Goal: Information Seeking & Learning: Compare options

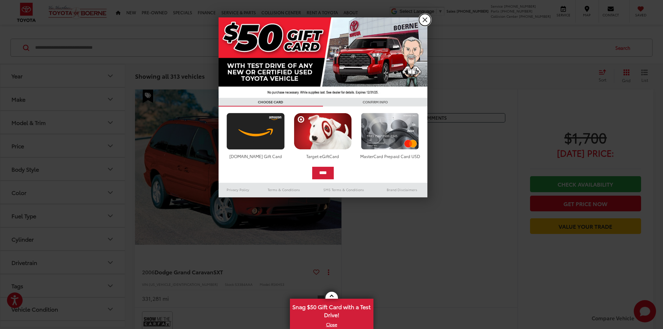
click at [425, 20] on link "X" at bounding box center [425, 20] width 12 height 12
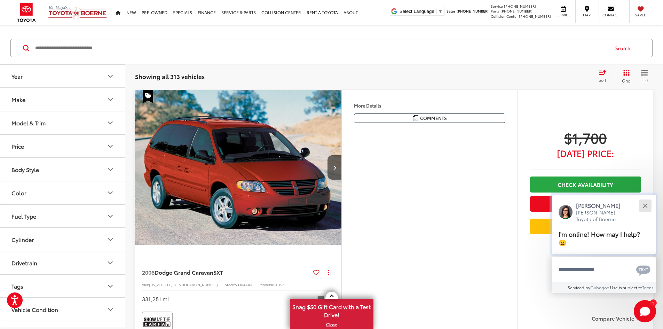
click at [642, 204] on button "Close" at bounding box center [645, 205] width 15 height 15
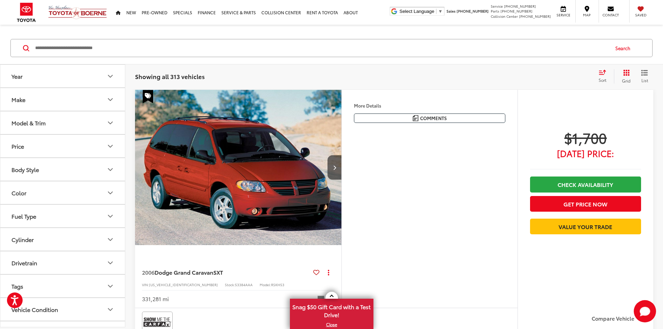
scroll to position [36, 0]
click at [67, 74] on button "Year" at bounding box center [62, 76] width 125 height 23
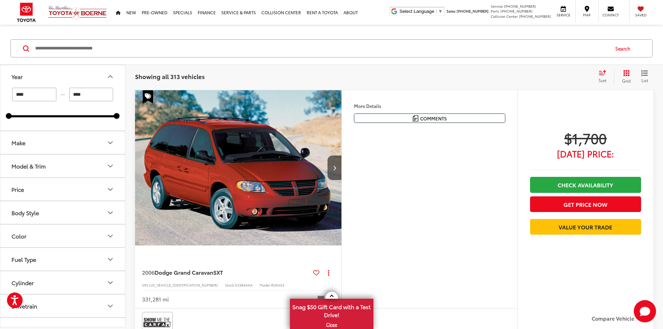
scroll to position [69, 0]
drag, startPoint x: 36, startPoint y: 91, endPoint x: 1, endPoint y: 89, distance: 34.9
click at [1, 89] on div "**** — **** 2000 2025" at bounding box center [62, 108] width 125 height 43
type input "****"
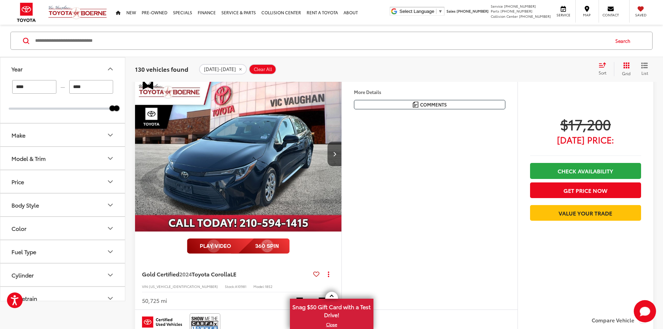
scroll to position [13, 0]
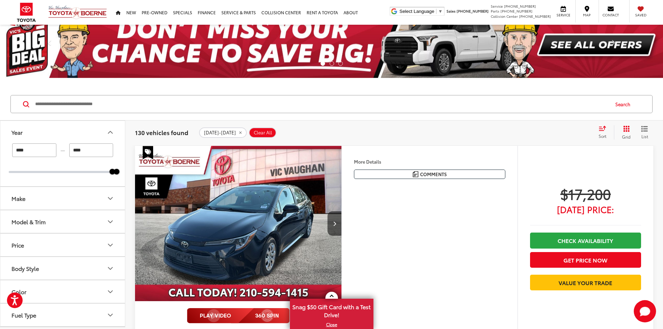
click at [53, 263] on button "Body Style" at bounding box center [62, 268] width 125 height 23
click at [87, 274] on button "Body Style" at bounding box center [62, 268] width 125 height 23
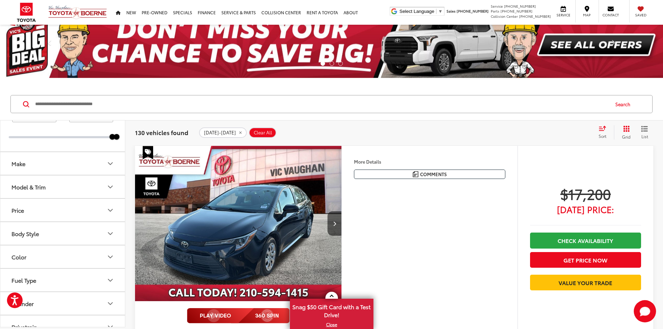
click at [57, 167] on button "Make" at bounding box center [62, 163] width 125 height 23
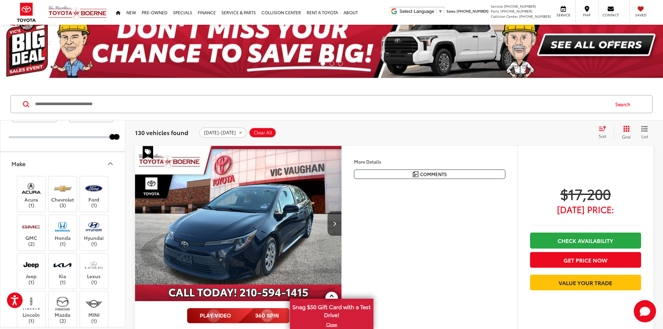
click at [64, 162] on button "Make" at bounding box center [62, 163] width 125 height 23
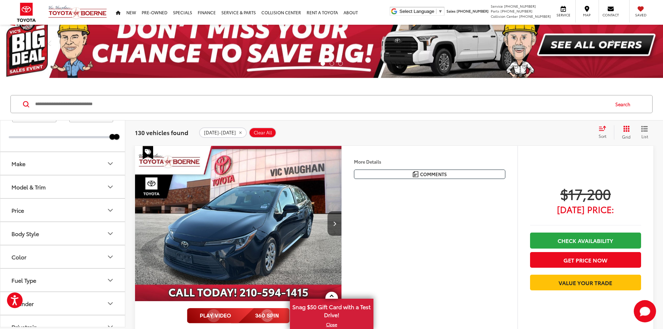
click at [65, 235] on button "Body Style" at bounding box center [62, 233] width 125 height 23
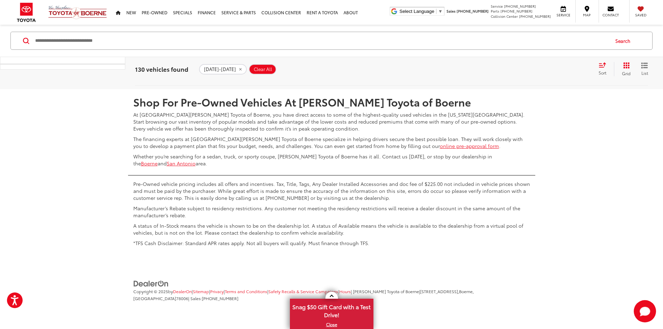
scroll to position [3500, 0]
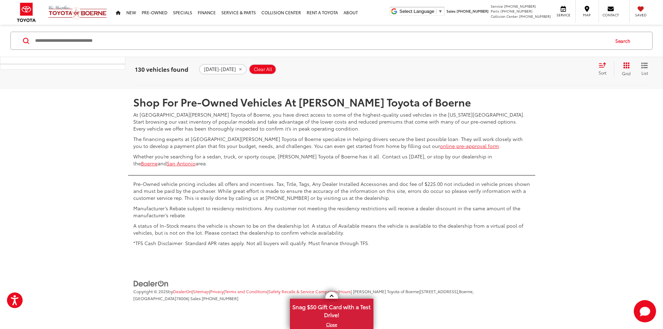
scroll to position [0, 528]
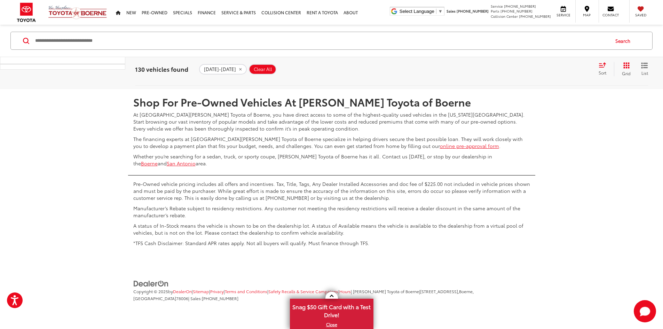
click at [524, 75] on link "2" at bounding box center [529, 68] width 11 height 13
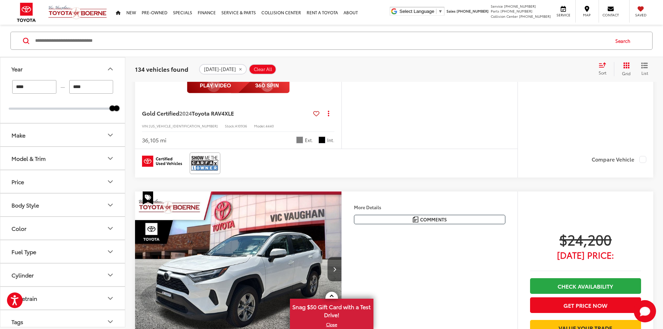
scroll to position [2978, 0]
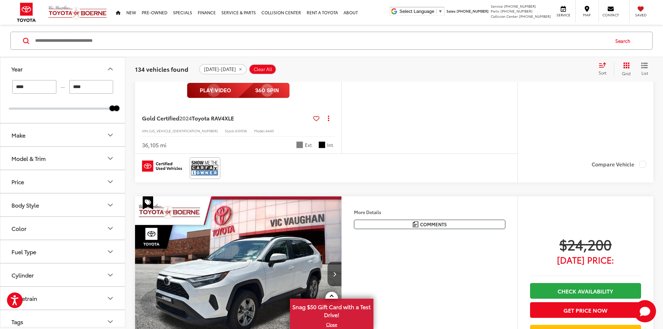
click at [55, 156] on button "Model & Trim" at bounding box center [62, 158] width 125 height 23
click at [52, 142] on button "Make" at bounding box center [62, 135] width 125 height 23
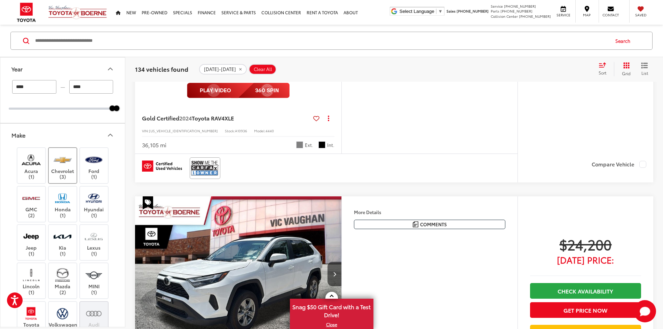
click at [60, 177] on label "Chevrolet (3)" at bounding box center [63, 165] width 28 height 28
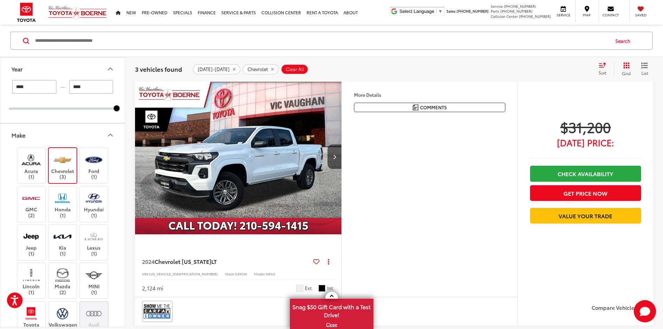
scroll to position [77, 0]
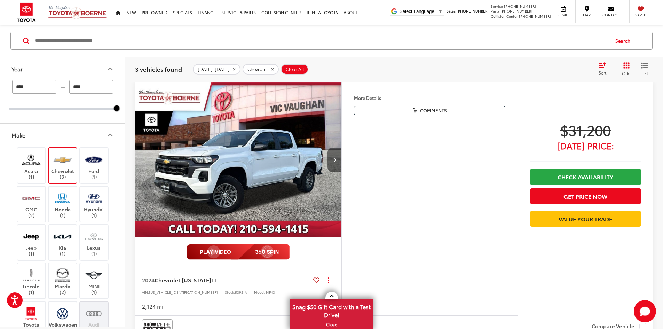
click at [342, 172] on button "Next image" at bounding box center [335, 160] width 14 height 24
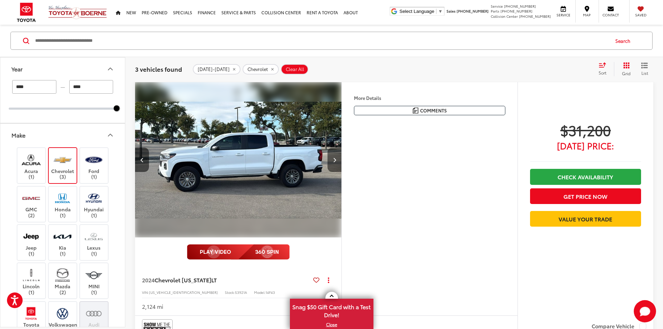
scroll to position [0, 264]
click at [342, 172] on button "Next image" at bounding box center [335, 160] width 14 height 24
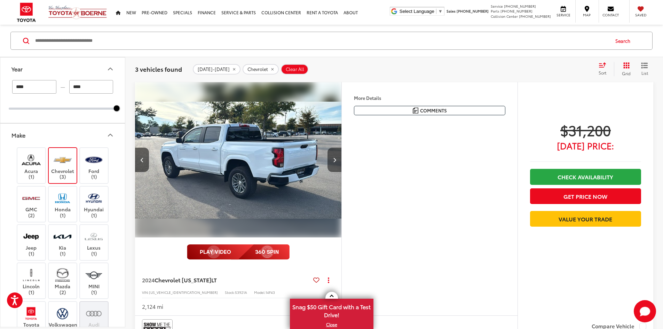
scroll to position [0, 528]
click at [342, 172] on button "Next image" at bounding box center [335, 160] width 14 height 24
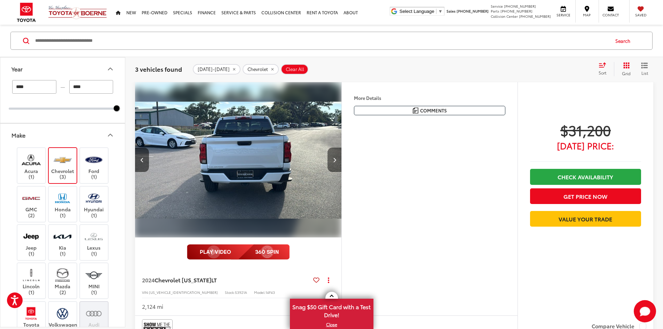
click at [342, 172] on button "Next image" at bounding box center [335, 160] width 14 height 24
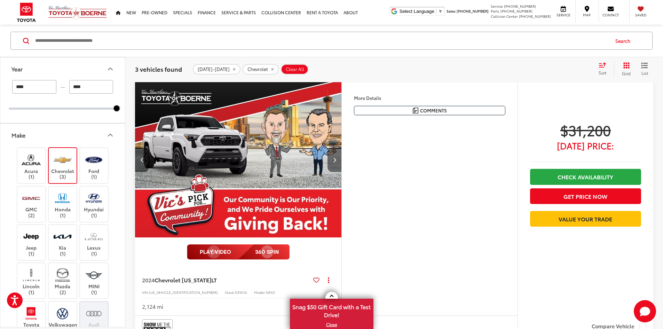
scroll to position [0, 1056]
click at [139, 172] on button "Previous image" at bounding box center [142, 160] width 14 height 24
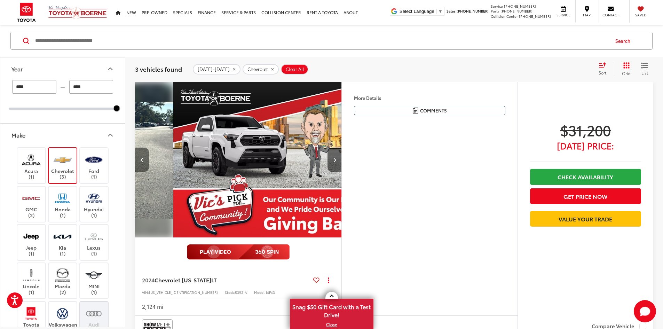
click at [139, 172] on button "Previous image" at bounding box center [142, 160] width 14 height 24
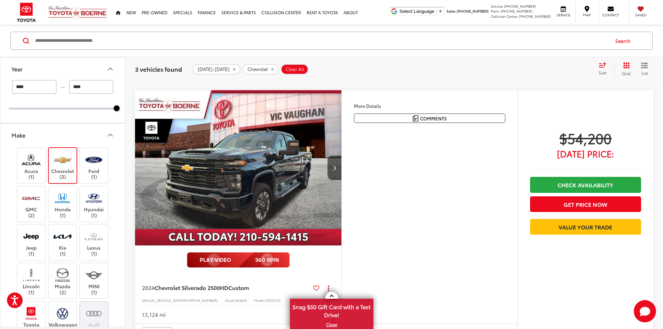
scroll to position [358, 0]
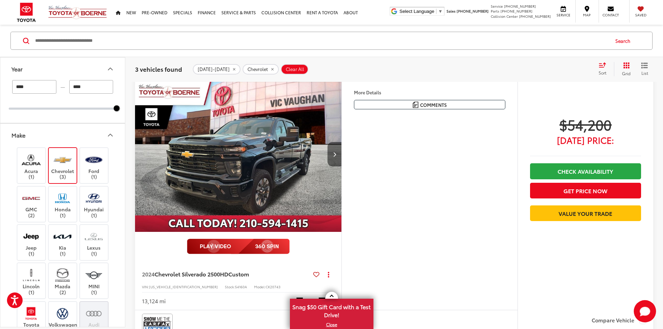
click at [342, 166] on button "Next image" at bounding box center [335, 154] width 14 height 24
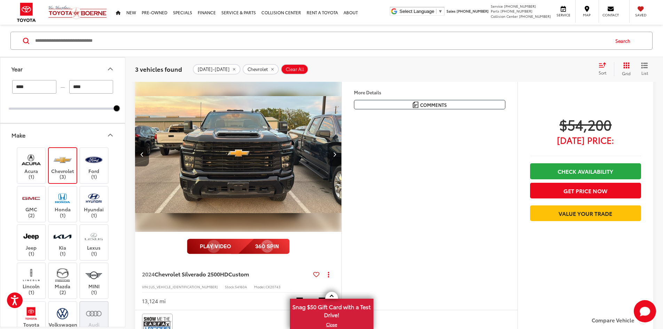
scroll to position [0, 264]
click at [342, 166] on button "Next image" at bounding box center [335, 154] width 14 height 24
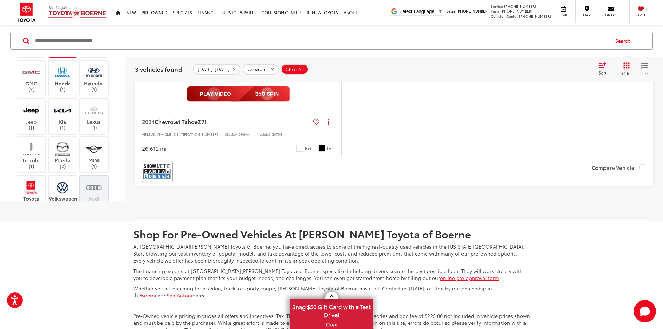
scroll to position [785, 0]
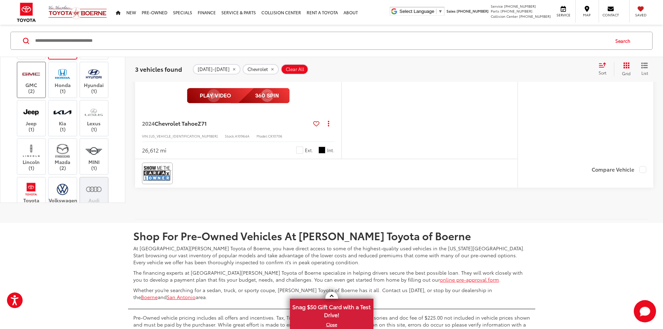
click at [39, 82] on img at bounding box center [31, 74] width 19 height 16
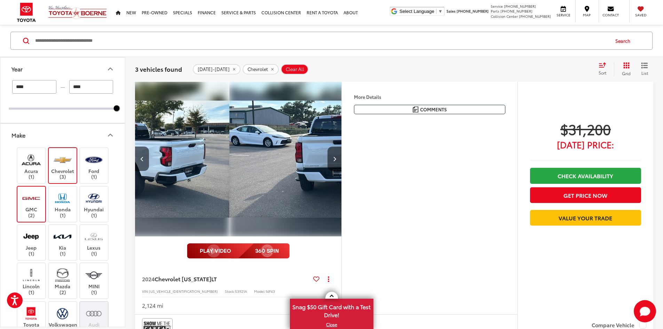
scroll to position [77, 0]
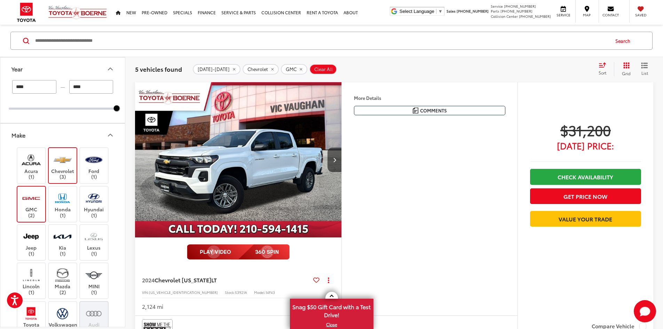
click at [75, 162] on label "Chevrolet (3)" at bounding box center [63, 165] width 28 height 28
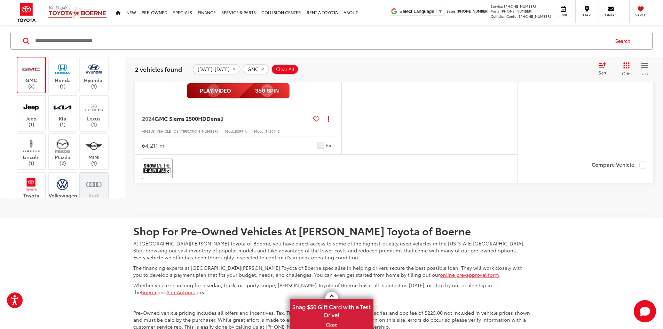
scroll to position [522, 0]
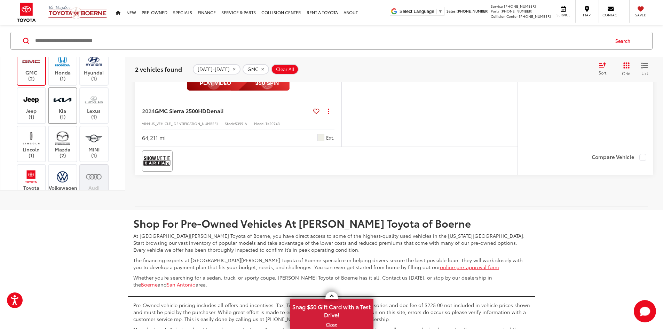
click at [60, 108] on img at bounding box center [62, 100] width 19 height 16
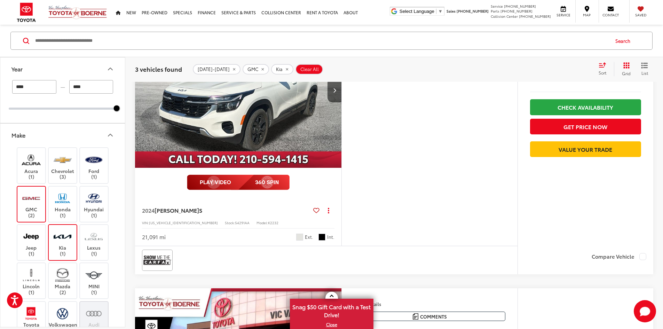
scroll to position [77, 0]
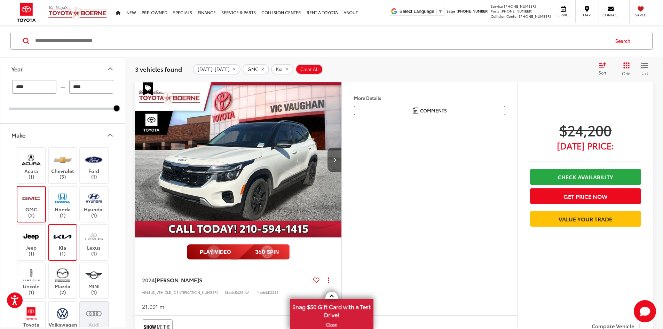
click at [342, 172] on button "Next image" at bounding box center [335, 160] width 14 height 24
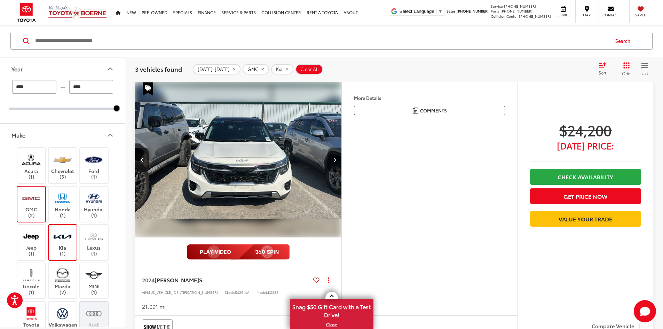
click at [342, 172] on button "Next image" at bounding box center [335, 160] width 14 height 24
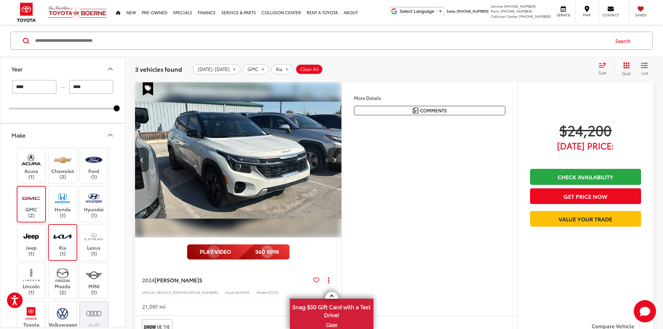
click at [342, 172] on button "Next image" at bounding box center [335, 160] width 14 height 24
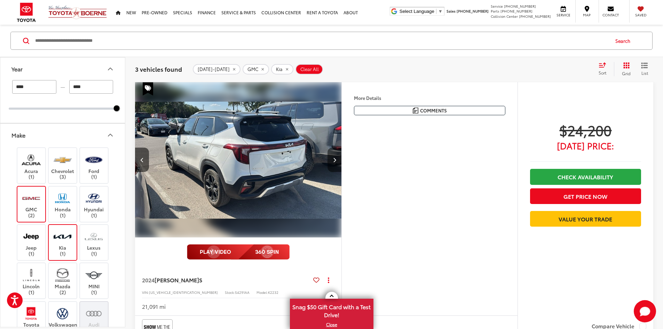
click at [342, 172] on button "Next image" at bounding box center [335, 160] width 14 height 24
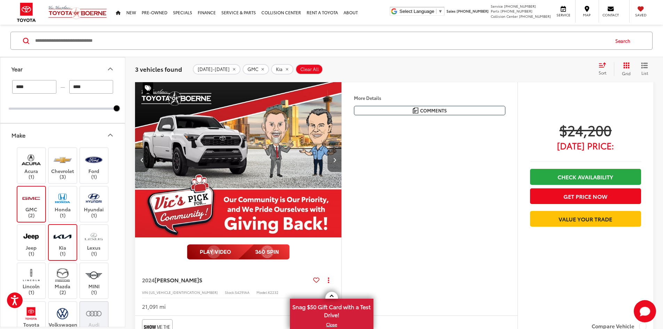
click at [342, 172] on button "Next image" at bounding box center [335, 160] width 14 height 24
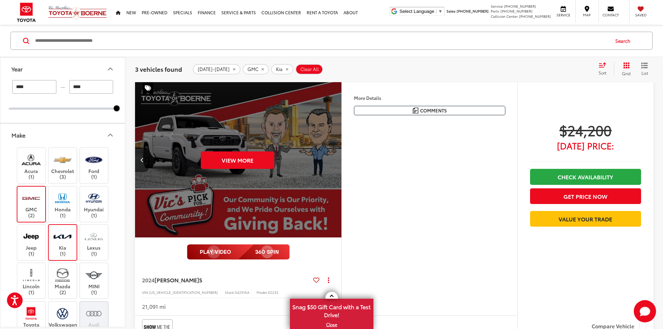
scroll to position [0, 1321]
click at [92, 235] on img at bounding box center [93, 236] width 19 height 16
click at [28, 203] on img at bounding box center [31, 198] width 19 height 16
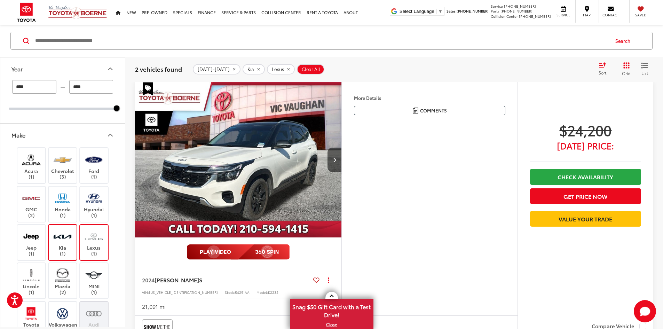
click at [67, 245] on label "Kia (1)" at bounding box center [63, 242] width 28 height 28
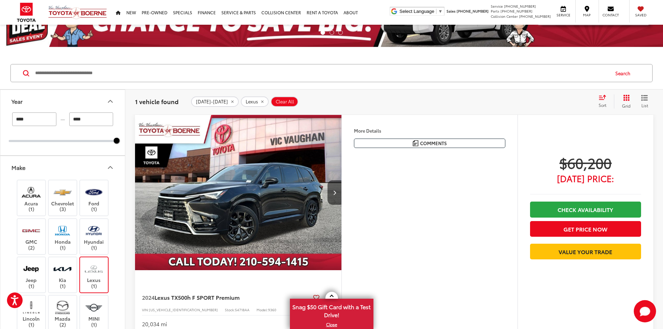
scroll to position [42, 0]
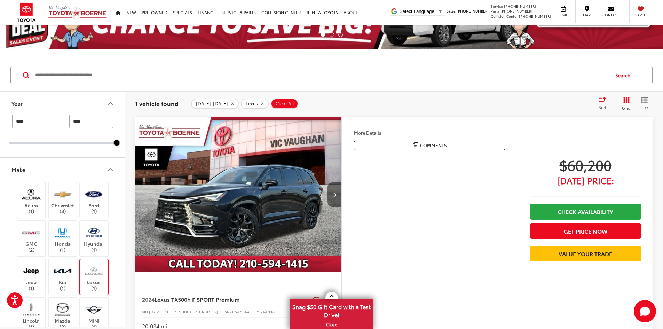
click at [342, 204] on button "Next image" at bounding box center [335, 194] width 14 height 24
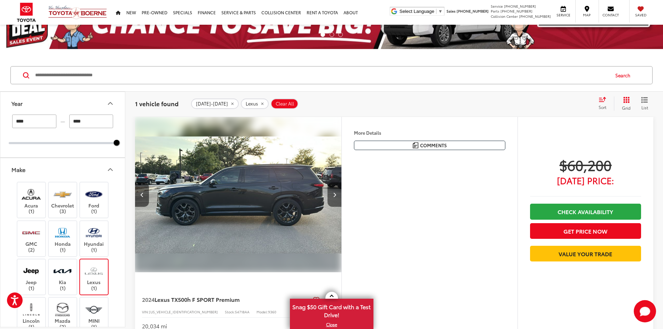
click at [342, 207] on button "Next image" at bounding box center [335, 194] width 14 height 24
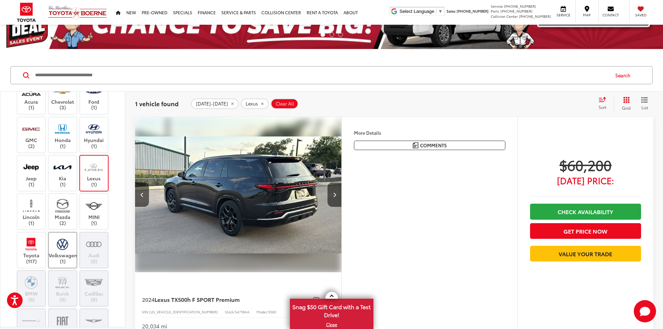
scroll to position [104, 0]
click at [92, 167] on img at bounding box center [93, 166] width 19 height 16
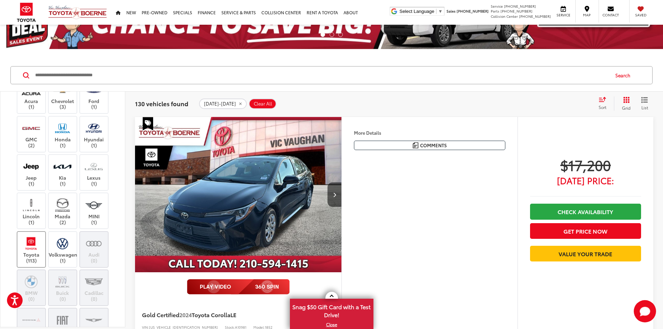
click at [31, 236] on img at bounding box center [31, 243] width 19 height 16
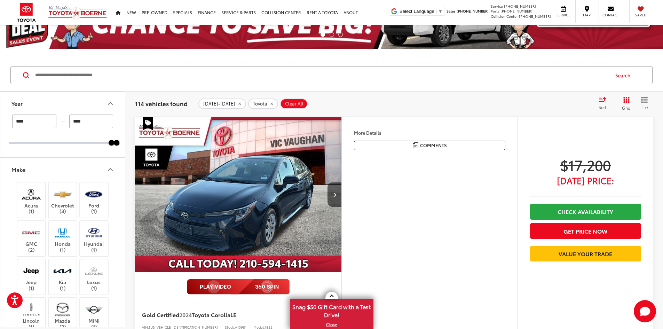
click at [91, 176] on button "Make" at bounding box center [62, 169] width 125 height 23
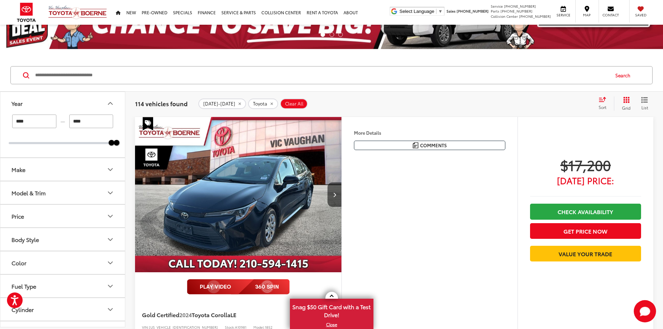
click at [86, 194] on button "Model & Trim" at bounding box center [62, 192] width 125 height 23
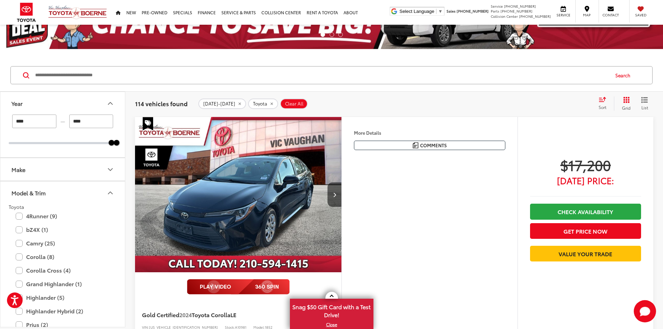
click at [86, 194] on button "Model & Trim" at bounding box center [62, 192] width 125 height 23
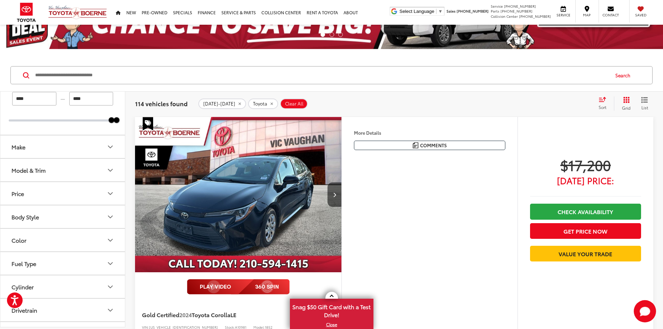
scroll to position [35, 0]
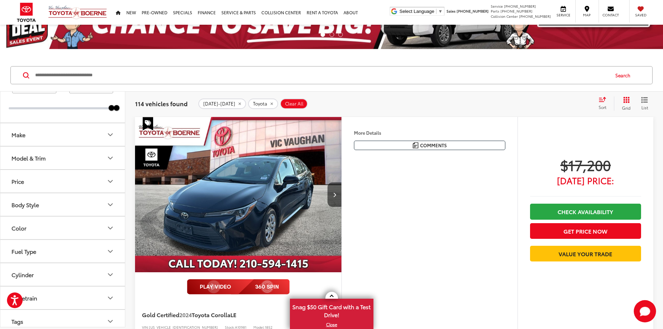
click at [88, 208] on button "Body Style" at bounding box center [62, 204] width 125 height 23
click at [14, 279] on label "4D Sport Utility (56)" at bounding box center [37, 278] width 56 height 11
click at [11, 288] on label "5D Hatchback (2)" at bounding box center [34, 290] width 51 height 11
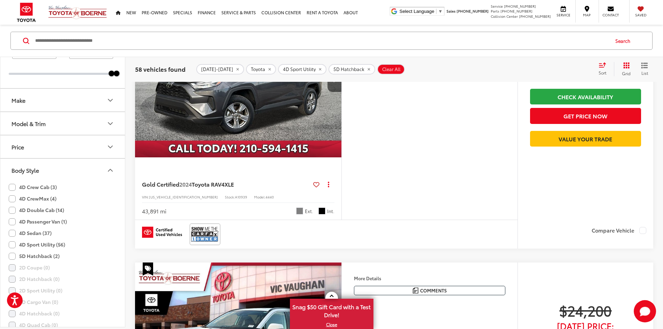
scroll to position [691, 0]
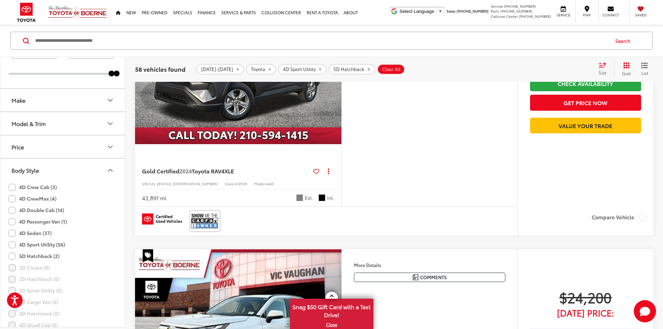
click at [342, 79] on button "Next image" at bounding box center [335, 66] width 14 height 24
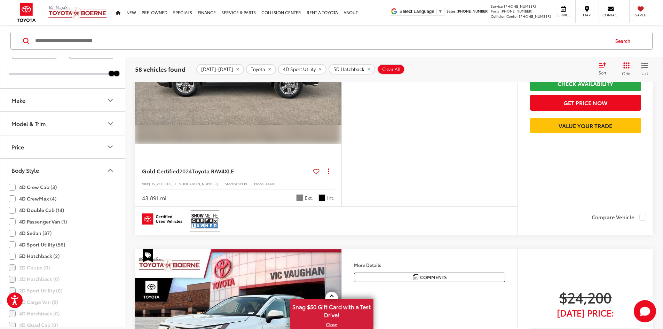
click at [342, 79] on button "Next image" at bounding box center [335, 66] width 14 height 24
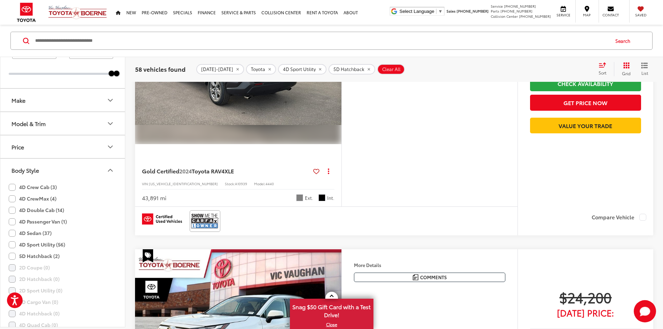
scroll to position [0, 528]
click at [342, 79] on button "Next image" at bounding box center [335, 66] width 14 height 24
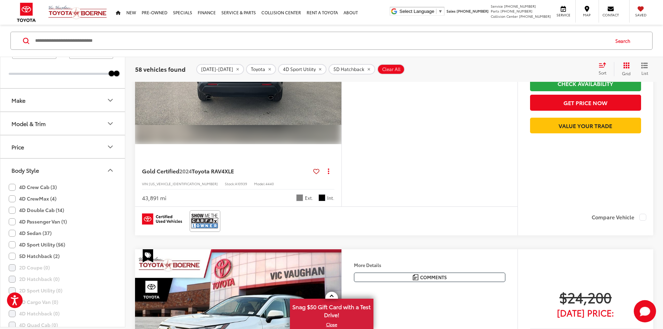
click at [342, 79] on button "Next image" at bounding box center [335, 66] width 14 height 24
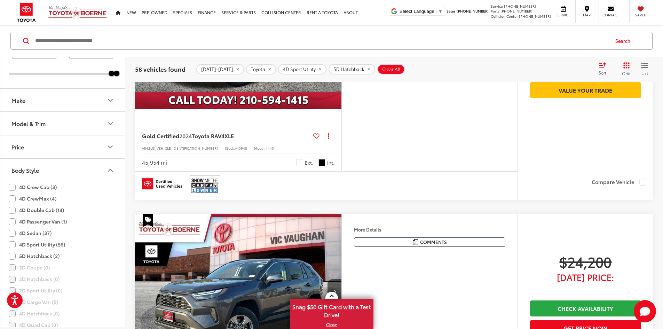
scroll to position [1036, 0]
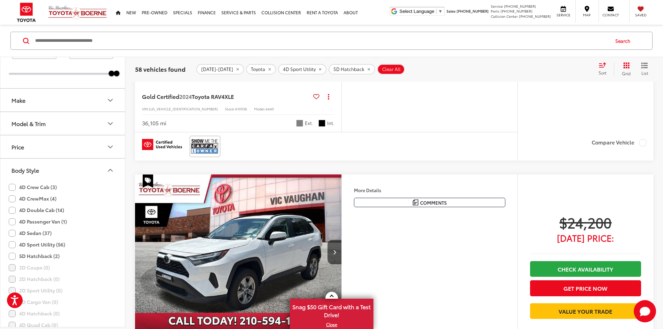
scroll to position [1318, 0]
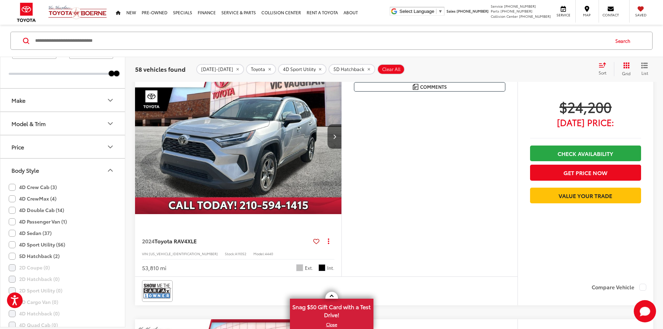
scroll to position [1641, 0]
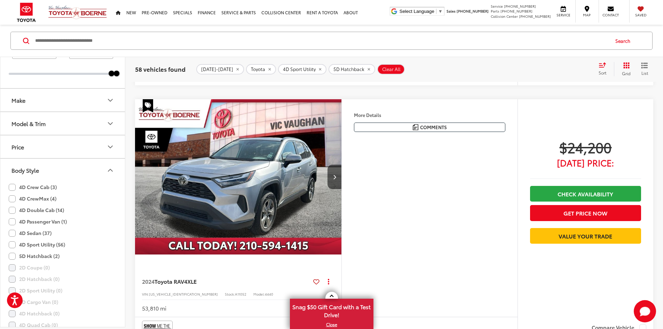
scroll to position [1606, 0]
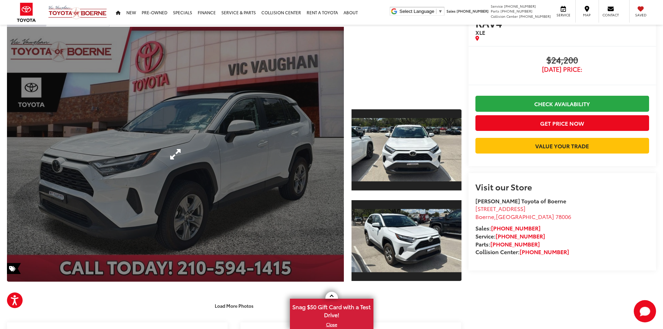
scroll to position [70, 0]
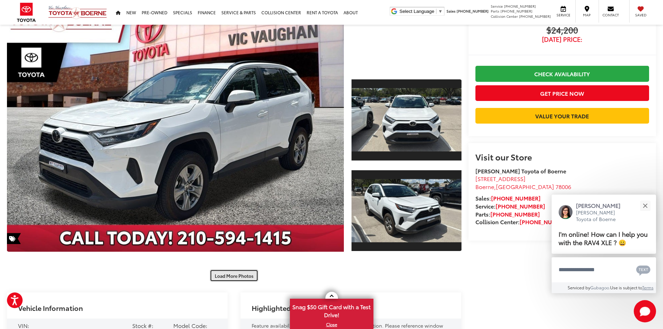
click at [235, 277] on button "Load More Photos" at bounding box center [234, 276] width 48 height 12
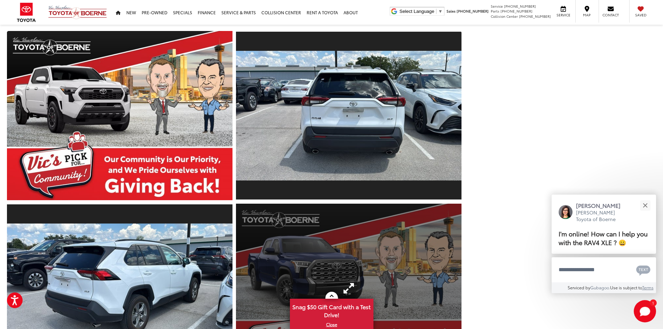
scroll to position [313, 0]
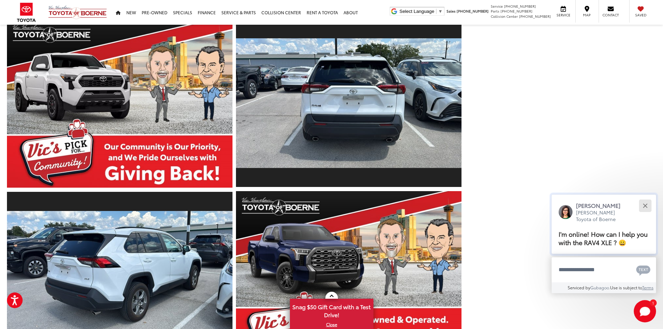
click at [645, 205] on div "Close" at bounding box center [645, 205] width 5 height 5
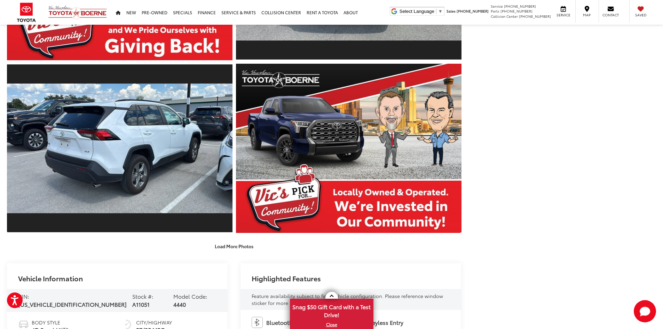
scroll to position [453, 0]
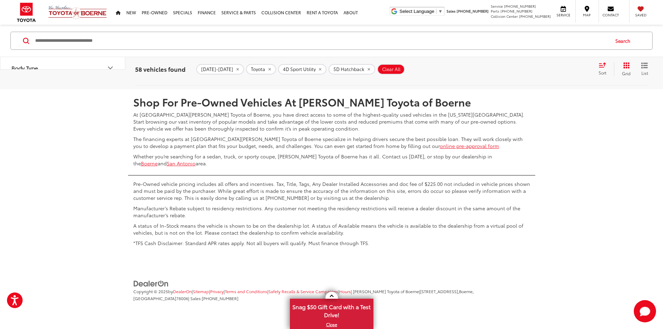
scroll to position [3715, 0]
drag, startPoint x: 521, startPoint y: 178, endPoint x: 519, endPoint y: 182, distance: 4.8
click at [524, 75] on link "2" at bounding box center [529, 69] width 11 height 13
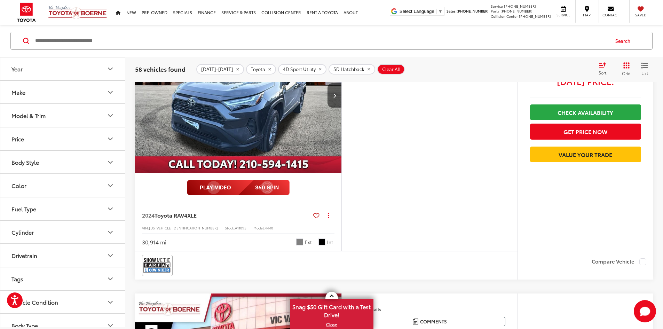
scroll to position [2641, 0]
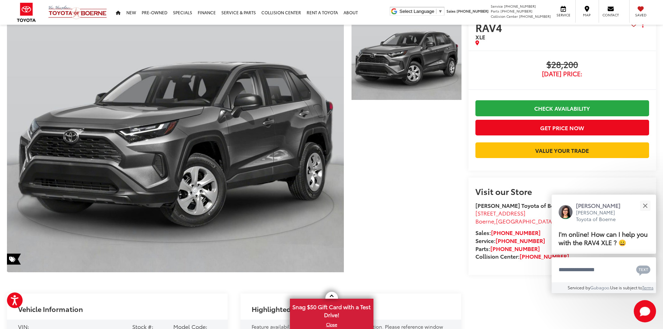
scroll to position [35, 0]
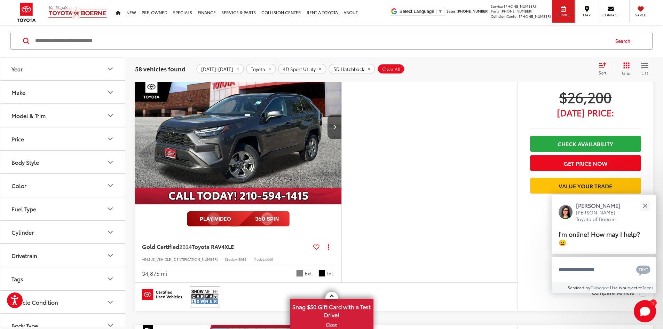
scroll to position [44, 0]
